Goal: Communication & Community: Share content

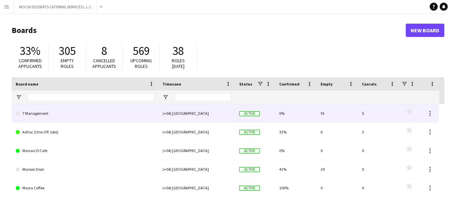
click at [7, 12] on button "Menu" at bounding box center [6, 6] width 13 height 13
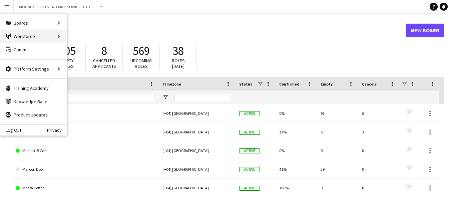
click at [46, 39] on div "Workforce Workforce" at bounding box center [33, 36] width 67 height 13
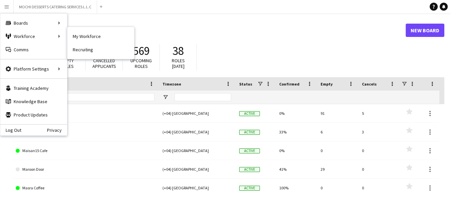
click at [131, 16] on main "Boards New Board 33% Confirmed applicants 305 Empty roles 8 Cancelled applicant…" at bounding box center [225, 133] width 451 height 241
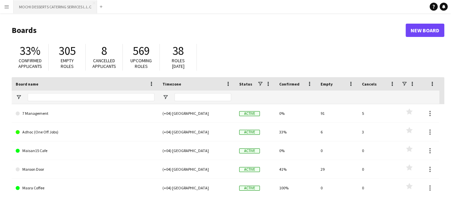
click at [73, 8] on button "MOCHI DESSERTS CATERING SERVICES L.L.C Close" at bounding box center [55, 6] width 83 height 13
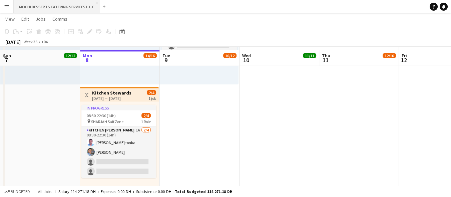
scroll to position [1805, 0]
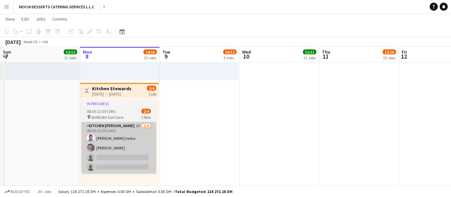
click at [126, 160] on app-card-role "Kitchen [PERSON_NAME] 1A [DATE] 08:30-22:30 (14h) [PERSON_NAME] Nkeneng tonka […" at bounding box center [118, 148] width 75 height 52
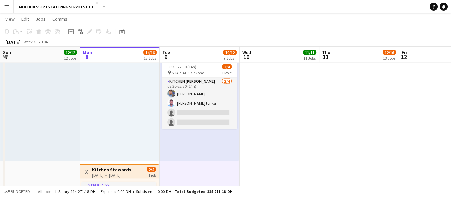
scroll to position [1723, 0]
click at [6, 7] on app-icon "Menu" at bounding box center [6, 6] width 5 height 5
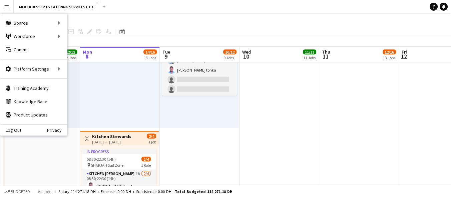
scroll to position [1757, 0]
click at [22, 38] on div "Workforce Workforce" at bounding box center [33, 36] width 67 height 13
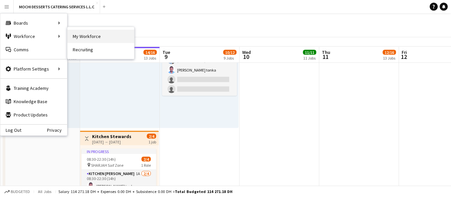
click at [84, 36] on link "My Workforce" at bounding box center [100, 36] width 67 height 13
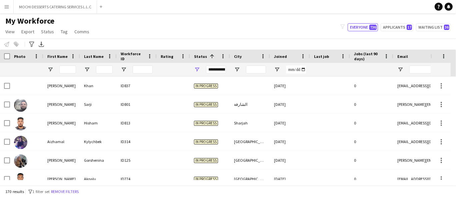
click at [197, 77] on div "In progress" at bounding box center [210, 86] width 40 height 18
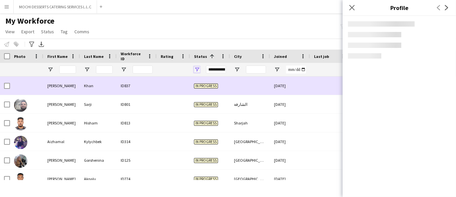
click at [197, 72] on span "Open Filter Menu" at bounding box center [197, 70] width 6 height 6
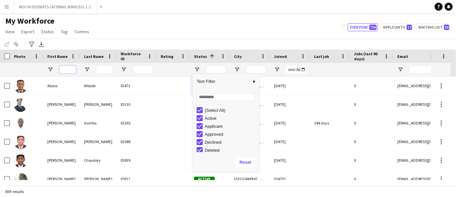
click at [64, 69] on input "First Name Filter Input" at bounding box center [67, 70] width 17 height 8
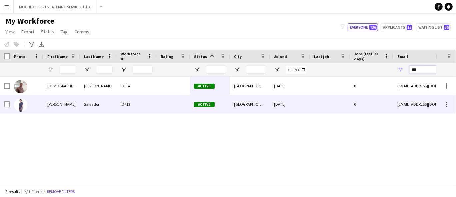
type input "****"
click at [76, 5] on button "MOCHI DESSERTS CATERING SERVICES L.L.C Close" at bounding box center [55, 6] width 83 height 13
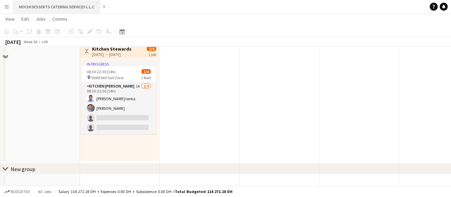
scroll to position [1848, 0]
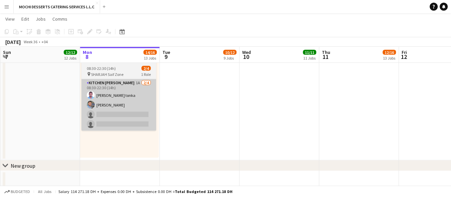
click at [126, 116] on app-card-role "Kitchen [PERSON_NAME] 1A [DATE] 08:30-22:30 (14h) [PERSON_NAME] Nkeneng tonka […" at bounding box center [118, 105] width 75 height 52
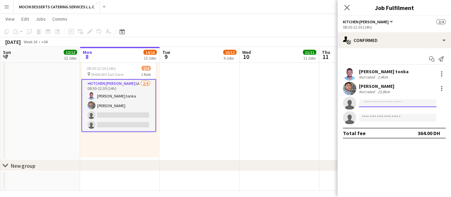
click at [381, 105] on input at bounding box center [397, 103] width 77 height 8
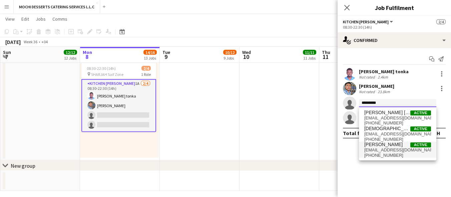
type input "*********"
click at [411, 148] on span "[EMAIL_ADDRESS][DOMAIN_NAME]" at bounding box center [397, 150] width 67 height 5
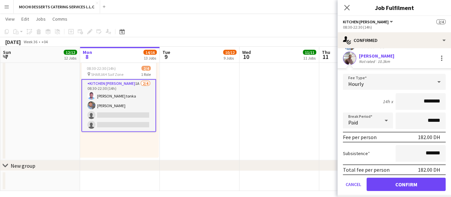
scroll to position [77, 0]
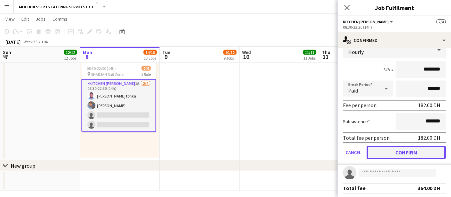
click at [428, 149] on button "Confirm" at bounding box center [405, 152] width 79 height 13
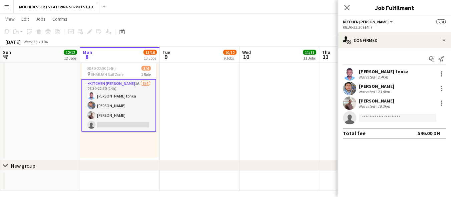
scroll to position [0, 0]
click at [346, 8] on icon at bounding box center [346, 7] width 6 height 6
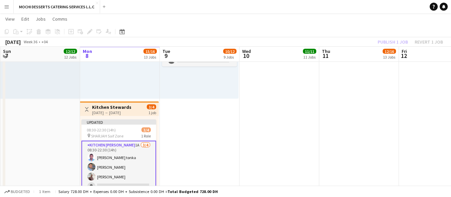
scroll to position [1785, 0]
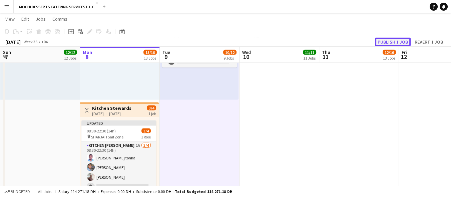
click at [399, 43] on button "Publish 1 job" at bounding box center [393, 42] width 36 height 9
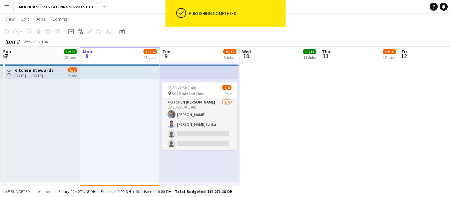
scroll to position [1702, 0]
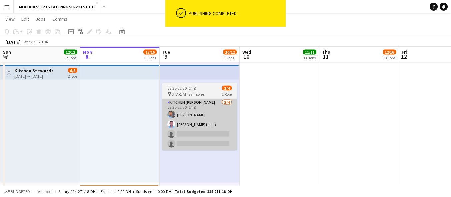
click at [209, 136] on app-card-role "Kitchen [PERSON_NAME] [DATE] 08:30-22:30 (14h) [PERSON_NAME] Usaid [PERSON_NAME…" at bounding box center [199, 125] width 75 height 52
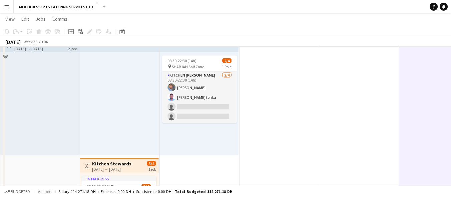
scroll to position [1853, 0]
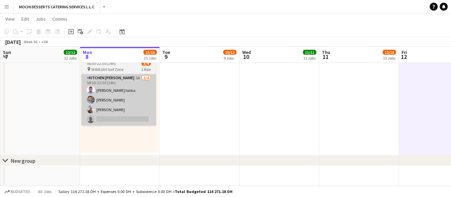
click at [123, 109] on app-card-role "Kitchen [PERSON_NAME] 1A [DATE] 08:30-22:30 (14h) [PERSON_NAME] Nkeneng tonka […" at bounding box center [118, 100] width 75 height 52
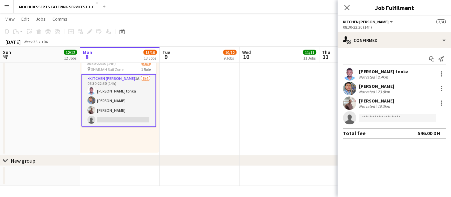
click at [394, 102] on div "[PERSON_NAME]" at bounding box center [376, 101] width 35 height 6
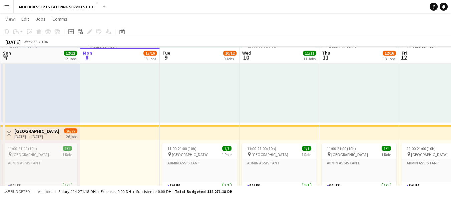
scroll to position [1395, 0]
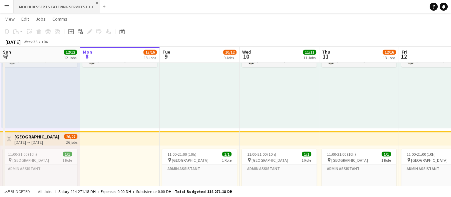
click at [96, 3] on app-icon "Close" at bounding box center [97, 3] width 3 height 3
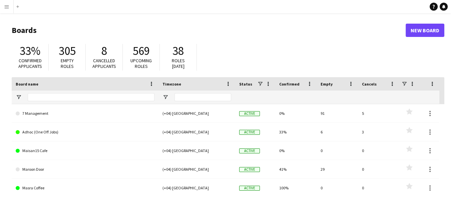
click at [3, 11] on button "Menu" at bounding box center [6, 6] width 13 height 13
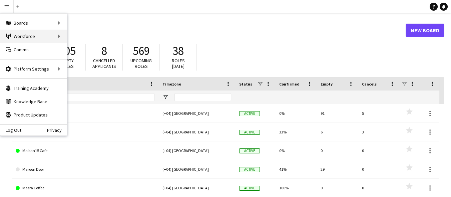
click at [56, 38] on div "Workforce Workforce" at bounding box center [33, 36] width 67 height 13
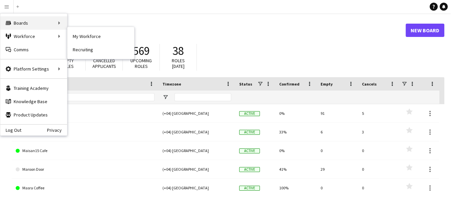
click at [55, 23] on div "Boards Boards" at bounding box center [33, 22] width 67 height 13
click at [98, 25] on link "Boards" at bounding box center [100, 22] width 67 height 13
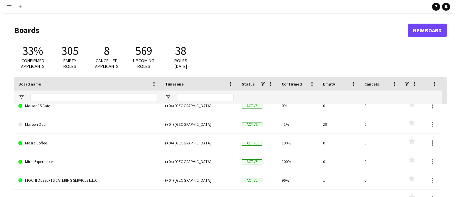
scroll to position [45, 0]
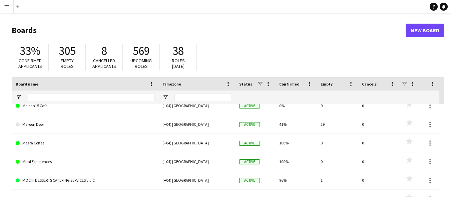
click at [52, 181] on link "MOCHI DESSERTS CATERING SERVICES L.L.C" at bounding box center [85, 180] width 139 height 19
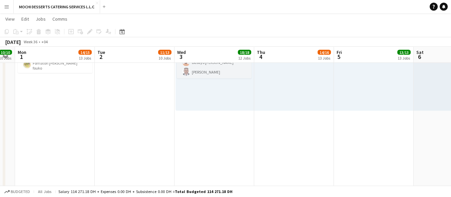
scroll to position [0, 181]
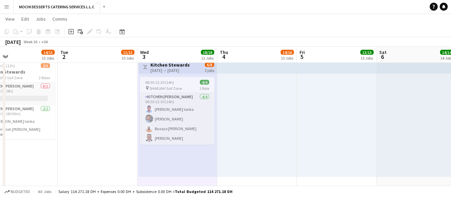
scroll to position [1706, 0]
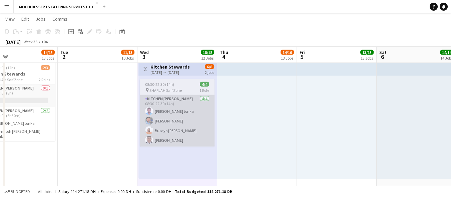
click at [161, 109] on app-card-role "Kitchen [PERSON_NAME] [DATE] 08:30-22:30 (14h) [PERSON_NAME] Nkeneng tonka [PER…" at bounding box center [177, 121] width 75 height 52
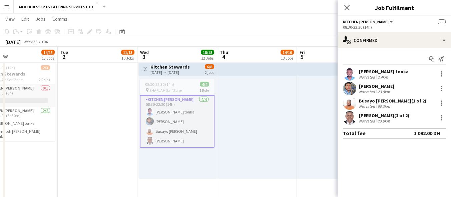
click at [171, 73] on div "[DATE] → [DATE]" at bounding box center [169, 72] width 39 height 5
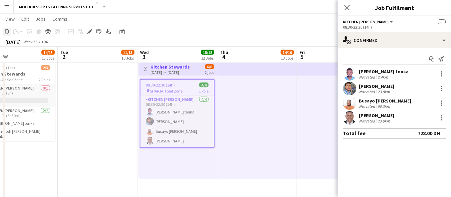
click at [9, 30] on icon "Copy" at bounding box center [6, 31] width 5 height 5
click at [155, 175] on div "08:30-22:30 (14h) 4/4 pin SHARJAH Saif Zone 1 Role Kitchen [PERSON_NAME] [DATE]…" at bounding box center [177, 127] width 78 height 103
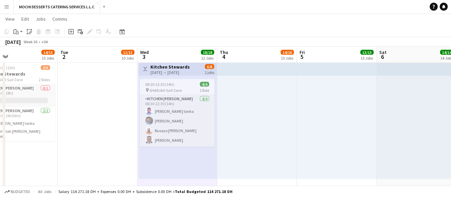
scroll to position [0, 180]
click at [155, 175] on div "08:30-22:30 (14h) 4/4 pin SHARJAH Saif Zone 1 Role Kitchen [PERSON_NAME] [DATE]…" at bounding box center [178, 127] width 78 height 103
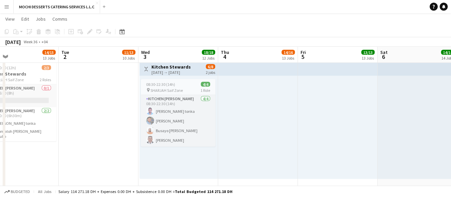
click at [155, 175] on div "08:30-22:30 (14h) 4/4 pin SHARJAH Saif Zone 1 Role Kitchen [PERSON_NAME] [DATE]…" at bounding box center [178, 127] width 78 height 103
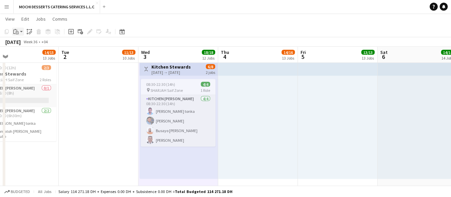
click at [16, 29] on icon "Paste" at bounding box center [15, 31] width 5 height 5
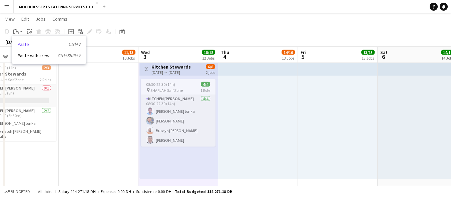
click at [26, 43] on link "Paste Ctrl+V" at bounding box center [49, 44] width 63 height 6
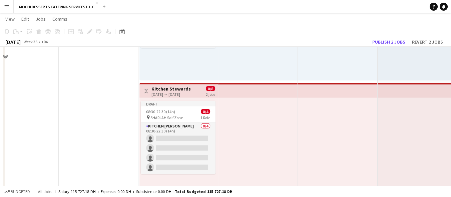
scroll to position [1806, 0]
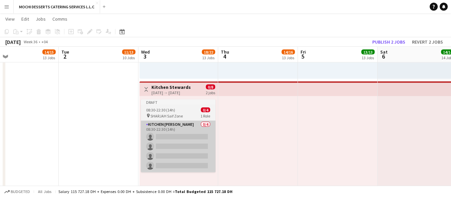
click at [183, 153] on app-card-role "Kitchen [PERSON_NAME] 0/4 08:30-22:30 (14h) single-neutral-actions single-neutr…" at bounding box center [178, 147] width 75 height 52
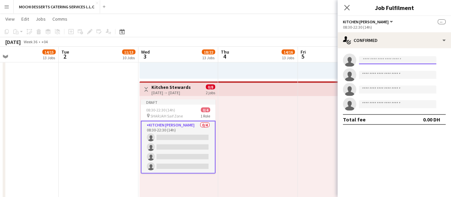
click at [385, 62] on input at bounding box center [397, 60] width 77 height 8
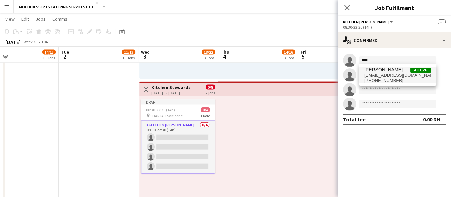
type input "****"
click at [409, 79] on span "[PHONE_NUMBER]" at bounding box center [397, 80] width 67 height 5
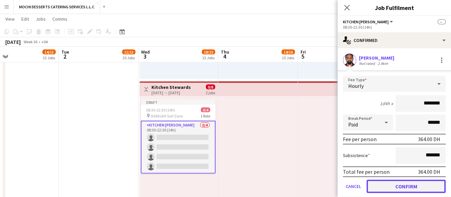
click at [406, 185] on button "Confirm" at bounding box center [405, 186] width 79 height 13
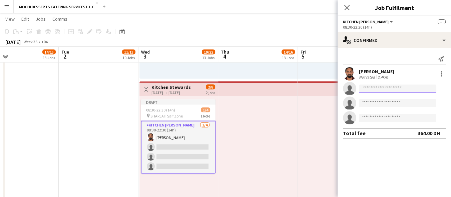
click at [398, 90] on input at bounding box center [397, 89] width 77 height 8
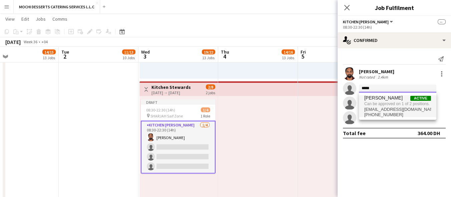
type input "*****"
click at [398, 112] on span "[EMAIL_ADDRESS][DOMAIN_NAME]" at bounding box center [397, 109] width 67 height 5
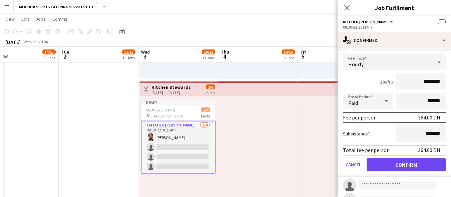
scroll to position [77, 0]
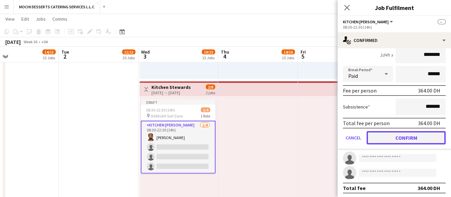
click at [408, 141] on button "Confirm" at bounding box center [405, 137] width 79 height 13
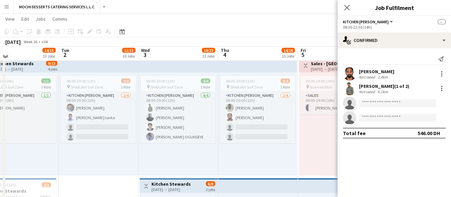
scroll to position [1584, 0]
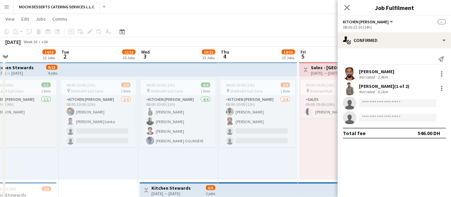
click at [296, 20] on app-page-menu "View Day view expanded Day view collapsed Month view Date picker Jump to [DATE]…" at bounding box center [225, 19] width 451 height 13
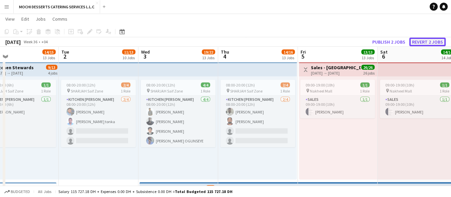
click at [434, 42] on button "Revert 2 jobs" at bounding box center [427, 42] width 36 height 9
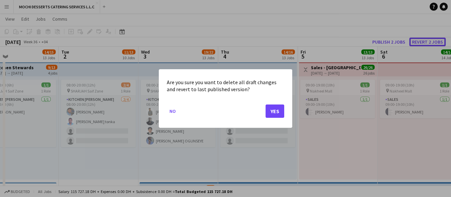
scroll to position [0, 0]
click at [277, 113] on button "Yes" at bounding box center [274, 111] width 19 height 13
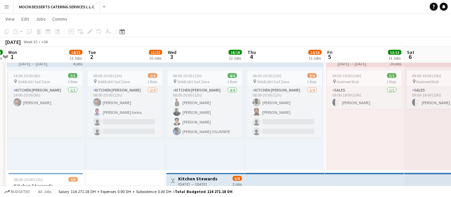
scroll to position [0, 237]
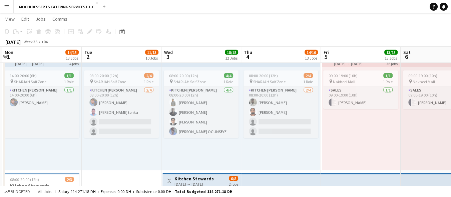
click at [4, 6] on app-icon "Menu" at bounding box center [6, 6] width 5 height 5
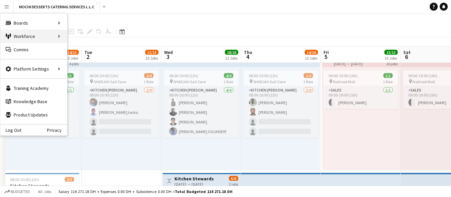
click at [39, 41] on div "Workforce Workforce" at bounding box center [33, 36] width 67 height 13
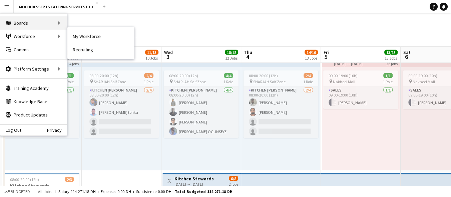
click at [56, 26] on div "Boards Boards" at bounding box center [33, 22] width 67 height 13
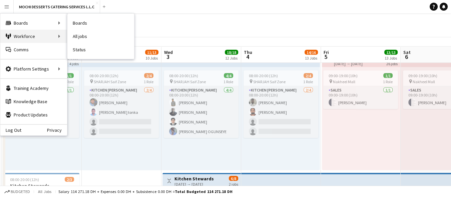
click at [60, 36] on div "Workforce Workforce" at bounding box center [33, 36] width 67 height 13
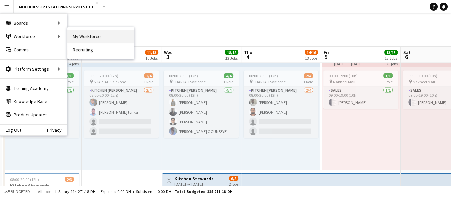
click at [85, 40] on link "My Workforce" at bounding box center [100, 36] width 67 height 13
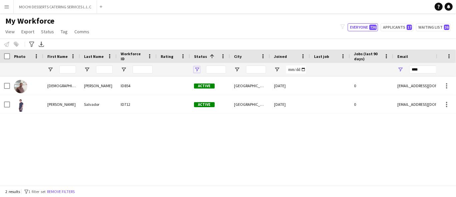
click at [196, 69] on span "Open Filter Menu" at bounding box center [197, 70] width 6 height 6
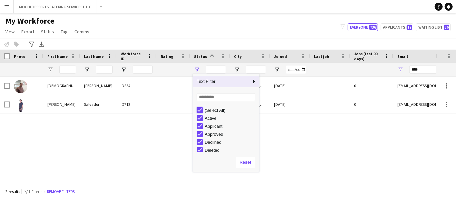
type input "***"
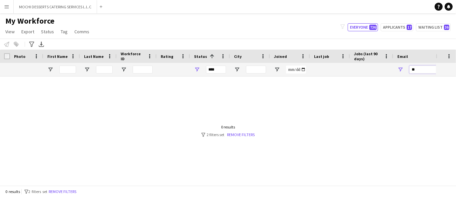
type input "*"
click at [196, 71] on span "Open Filter Menu" at bounding box center [197, 70] width 6 height 6
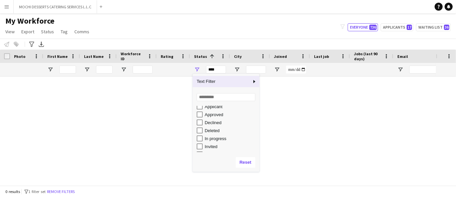
scroll to position [26, 0]
click at [220, 133] on div "In progress" at bounding box center [231, 132] width 53 height 5
type input "**********"
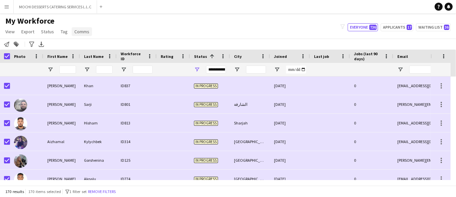
click at [78, 31] on span "Comms" at bounding box center [81, 32] width 15 height 6
click at [99, 50] on link "Send notification" at bounding box center [94, 46] width 47 height 14
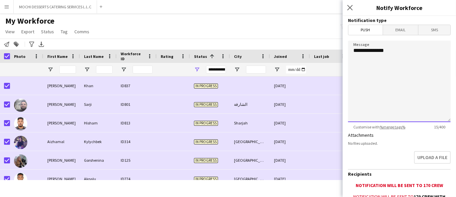
click at [418, 70] on textarea "**********" at bounding box center [399, 82] width 103 height 82
paste textarea "**********"
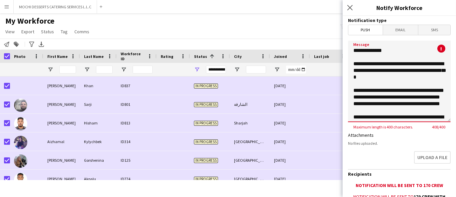
scroll to position [59, 0]
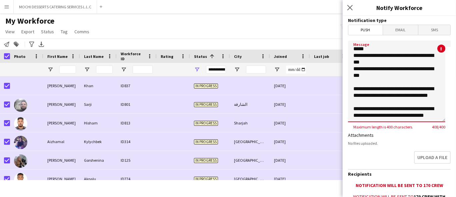
click at [429, 115] on textarea "**********" at bounding box center [396, 82] width 97 height 82
click at [431, 113] on textarea "**********" at bounding box center [396, 82] width 97 height 82
click at [431, 115] on textarea "**********" at bounding box center [396, 82] width 97 height 82
click at [427, 114] on textarea "**********" at bounding box center [396, 82] width 97 height 82
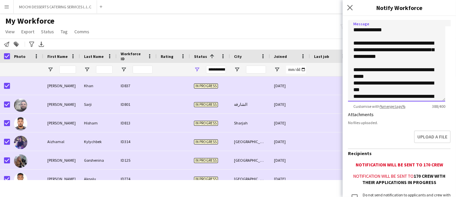
scroll to position [77, 0]
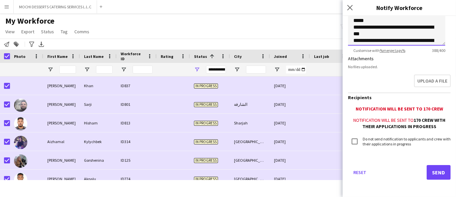
type textarea "**********"
click at [434, 176] on button "Send" at bounding box center [439, 172] width 24 height 15
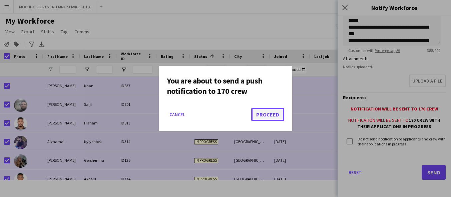
click at [268, 116] on button "Proceed" at bounding box center [267, 114] width 33 height 13
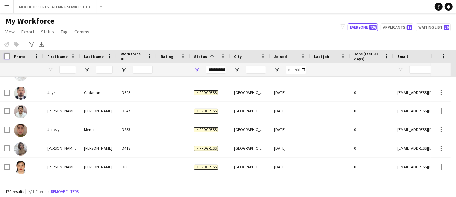
scroll to position [0, 0]
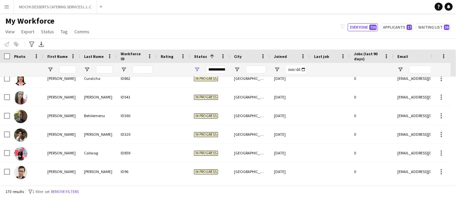
click at [10, 55] on div "Photo" at bounding box center [26, 56] width 33 height 13
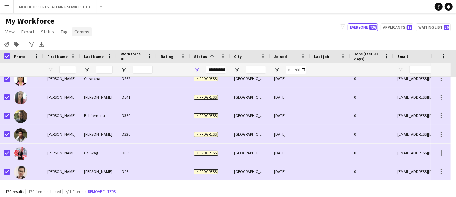
click at [81, 34] on link "Comms" at bounding box center [82, 31] width 20 height 9
click at [100, 47] on span "Send notification" at bounding box center [93, 46] width 34 height 6
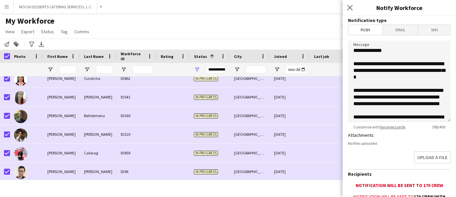
click at [398, 28] on span "Email" at bounding box center [400, 30] width 35 height 10
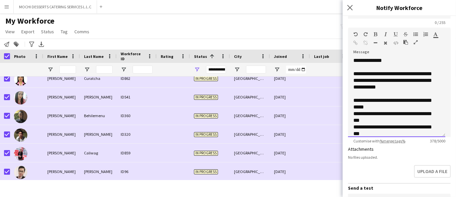
click at [407, 93] on div "**********" at bounding box center [396, 97] width 97 height 80
click at [410, 89] on div "**********" at bounding box center [396, 97] width 97 height 80
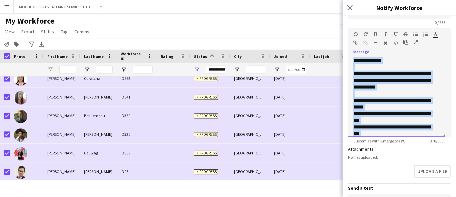
paste div
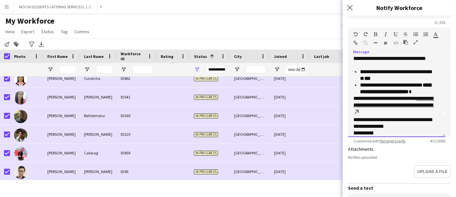
click at [431, 95] on p "**********" at bounding box center [397, 88] width 74 height 13
click at [436, 93] on div "**********" at bounding box center [396, 97] width 97 height 80
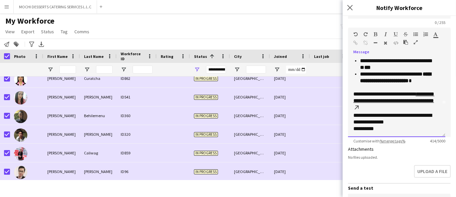
click at [387, 131] on p "**********" at bounding box center [393, 129] width 81 height 7
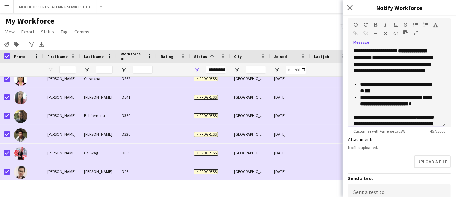
scroll to position [86, 0]
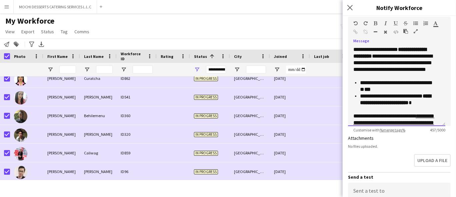
click at [350, 51] on div "**********" at bounding box center [396, 86] width 97 height 80
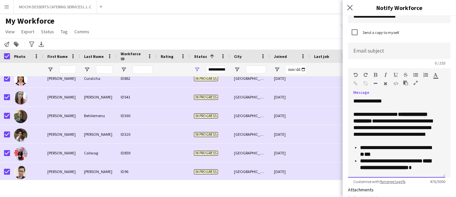
scroll to position [34, 0]
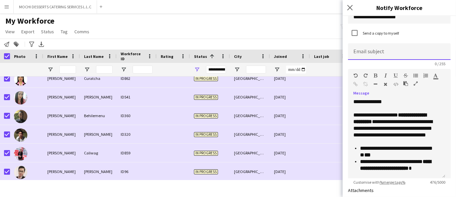
click at [385, 52] on input at bounding box center [399, 51] width 103 height 17
paste input "**********"
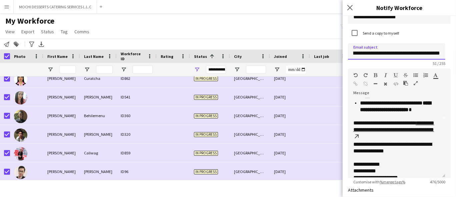
scroll to position [66, 0]
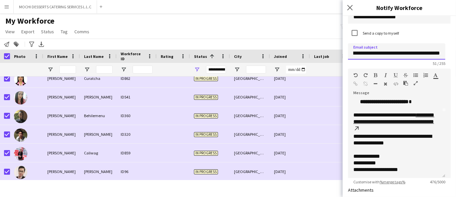
type input "**********"
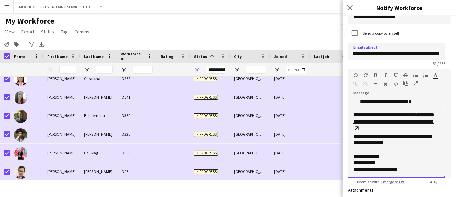
click at [421, 174] on div "**********" at bounding box center [396, 138] width 97 height 80
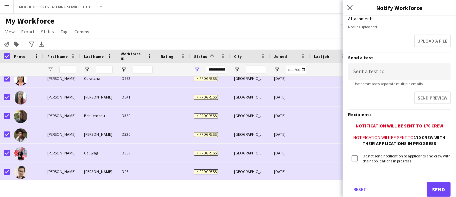
scroll to position [222, 0]
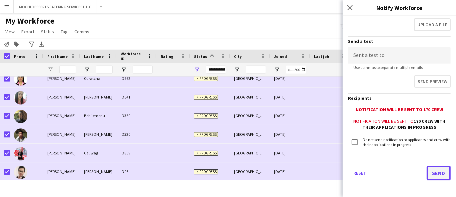
click at [433, 170] on button "Send" at bounding box center [439, 173] width 24 height 15
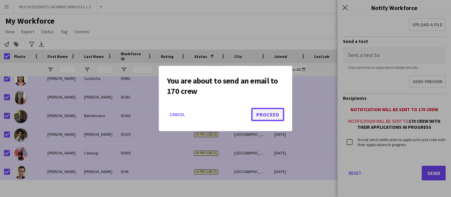
click at [270, 121] on button "Proceed" at bounding box center [267, 114] width 33 height 13
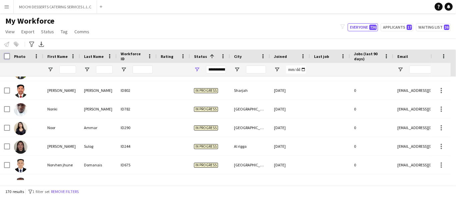
scroll to position [2354, 0]
